Goal: Information Seeking & Learning: Learn about a topic

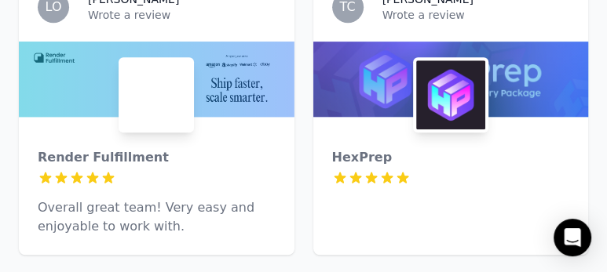
scroll to position [3453, 0]
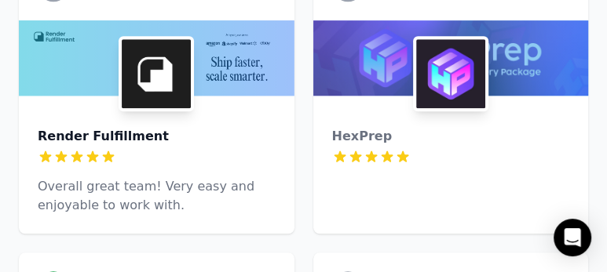
click at [107, 127] on div "Render Fulfillment" at bounding box center [157, 136] width 238 height 19
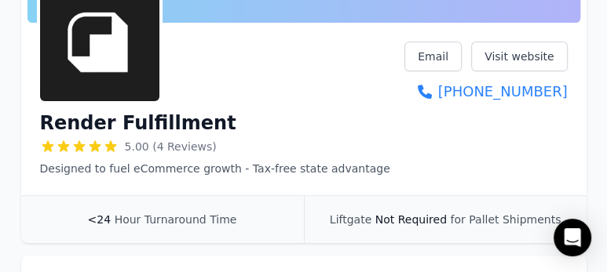
scroll to position [157, 0]
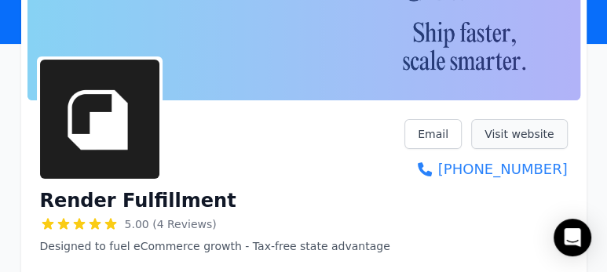
click at [529, 137] on link "Visit website" at bounding box center [519, 134] width 97 height 30
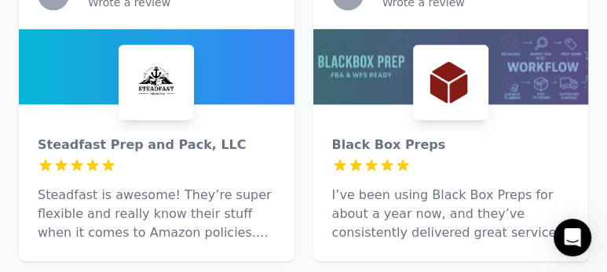
scroll to position [862, 0]
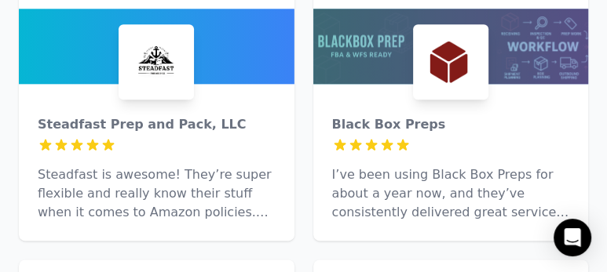
click at [134, 58] on img at bounding box center [156, 61] width 69 height 69
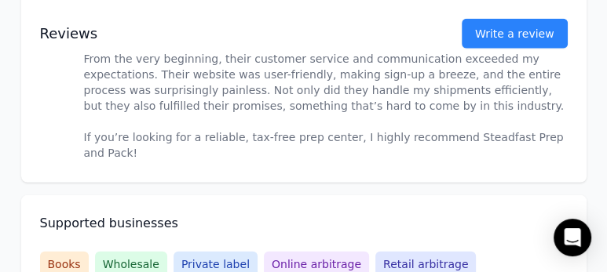
scroll to position [1962, 0]
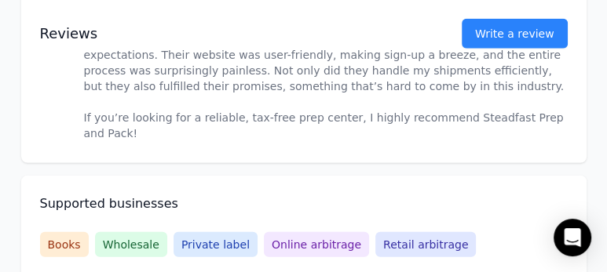
click at [58, 232] on span "Books" at bounding box center [64, 244] width 49 height 25
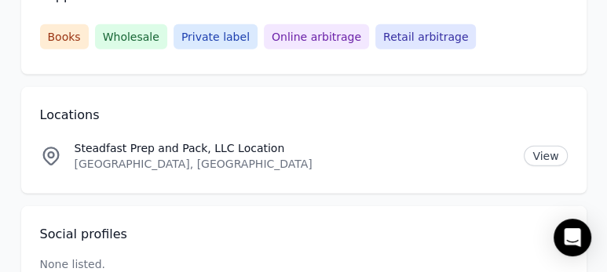
scroll to position [2091, 0]
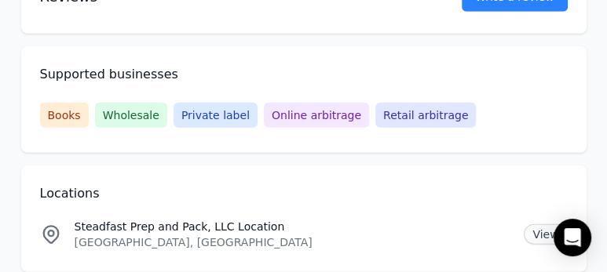
click at [538, 224] on link "View" at bounding box center [544, 234] width 43 height 20
click at [541, 224] on link "View" at bounding box center [544, 234] width 43 height 20
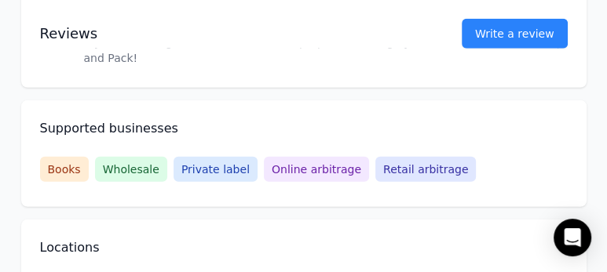
scroll to position [2013, 0]
